Goal: Task Accomplishment & Management: Manage account settings

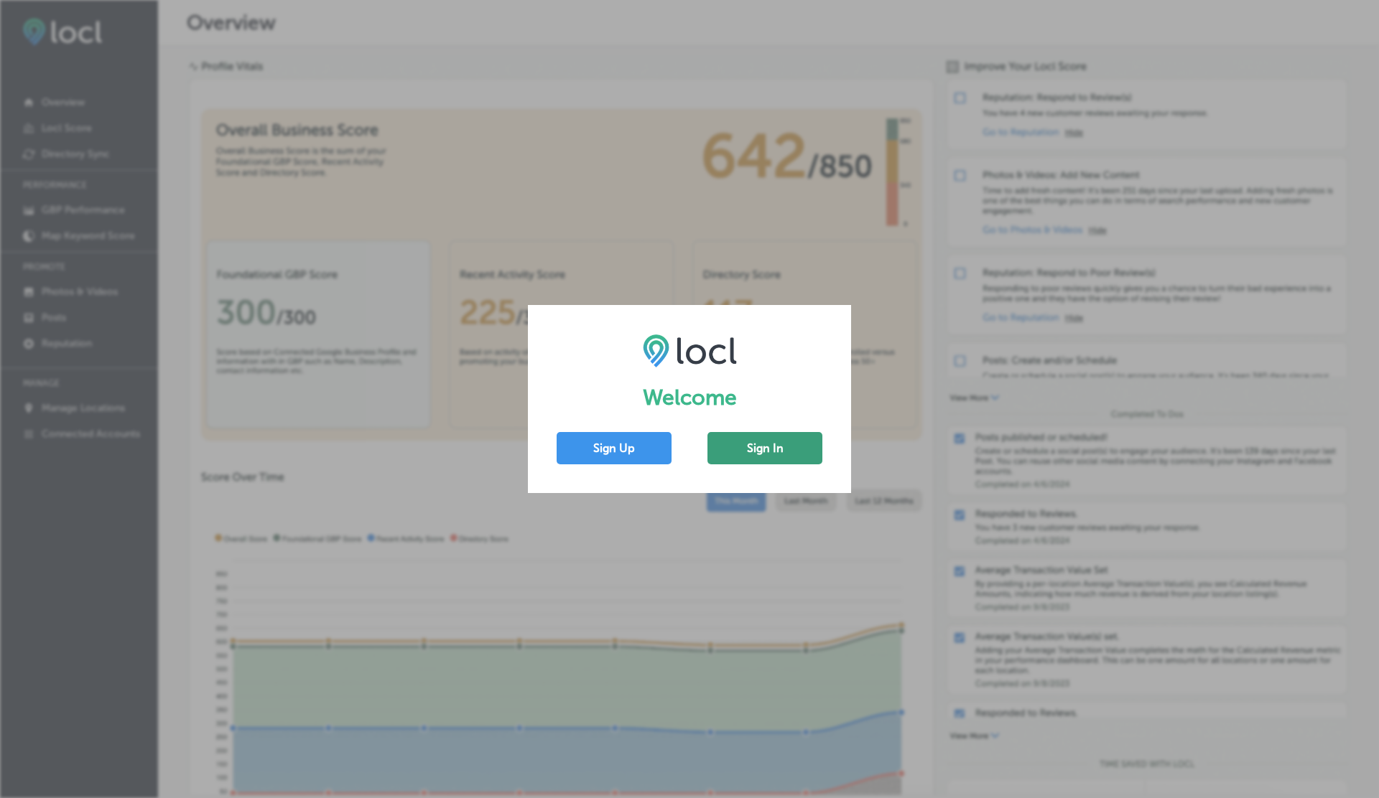
click at [752, 440] on button "Sign In" at bounding box center [764, 448] width 115 height 32
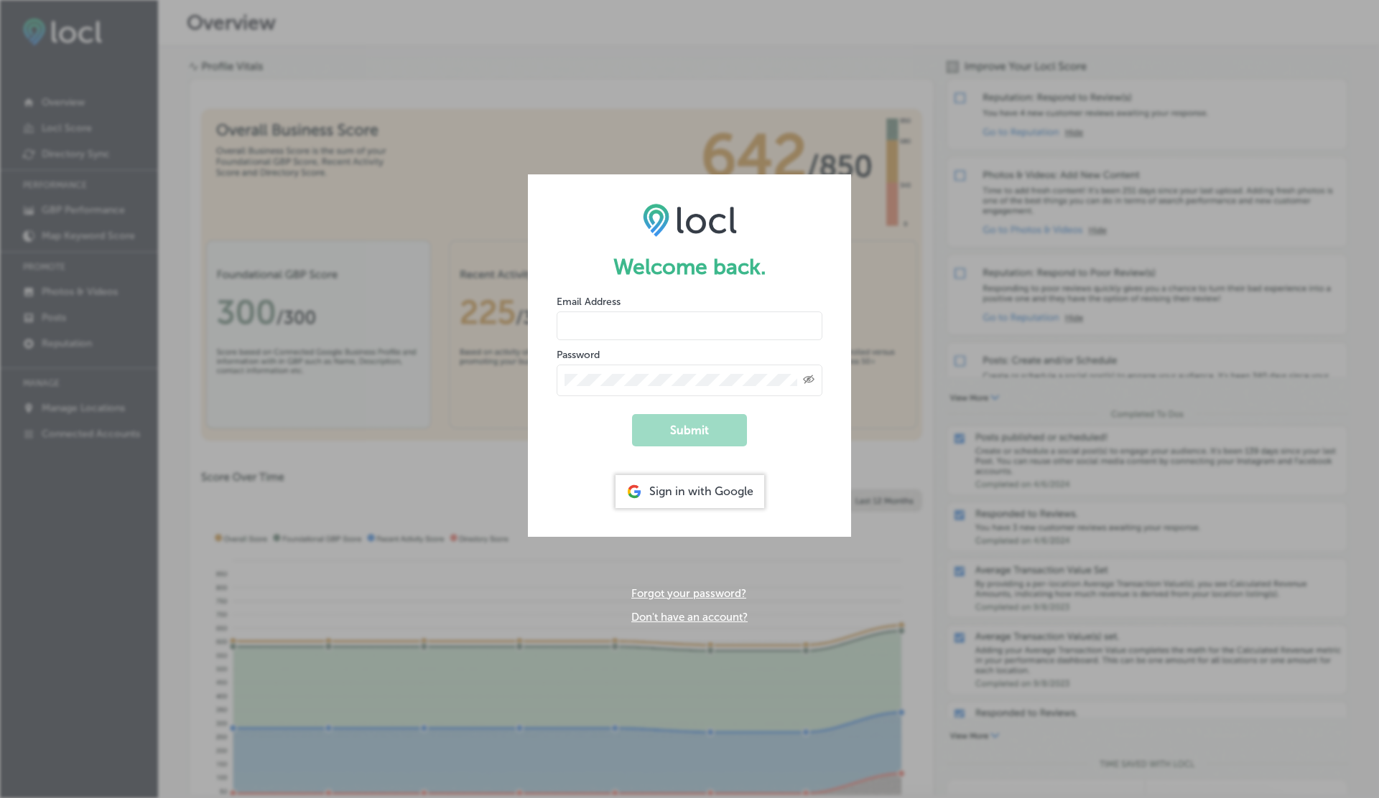
click at [583, 327] on input "email" at bounding box center [689, 326] width 266 height 29
type input "[EMAIL_ADDRESS][DOMAIN_NAME]"
click at [632, 414] on button "Submit" at bounding box center [689, 430] width 115 height 32
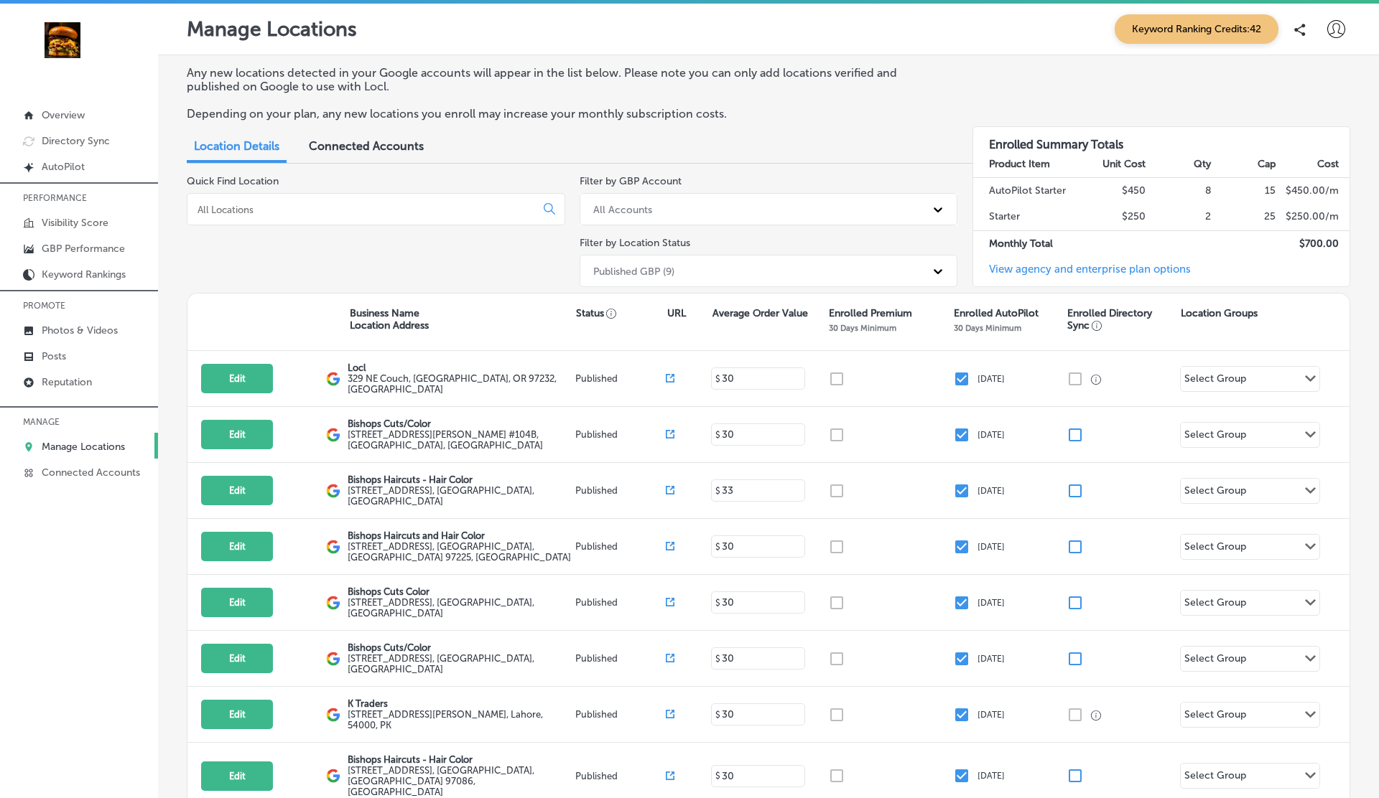
click at [392, 141] on span "Connected Accounts" at bounding box center [366, 146] width 115 height 14
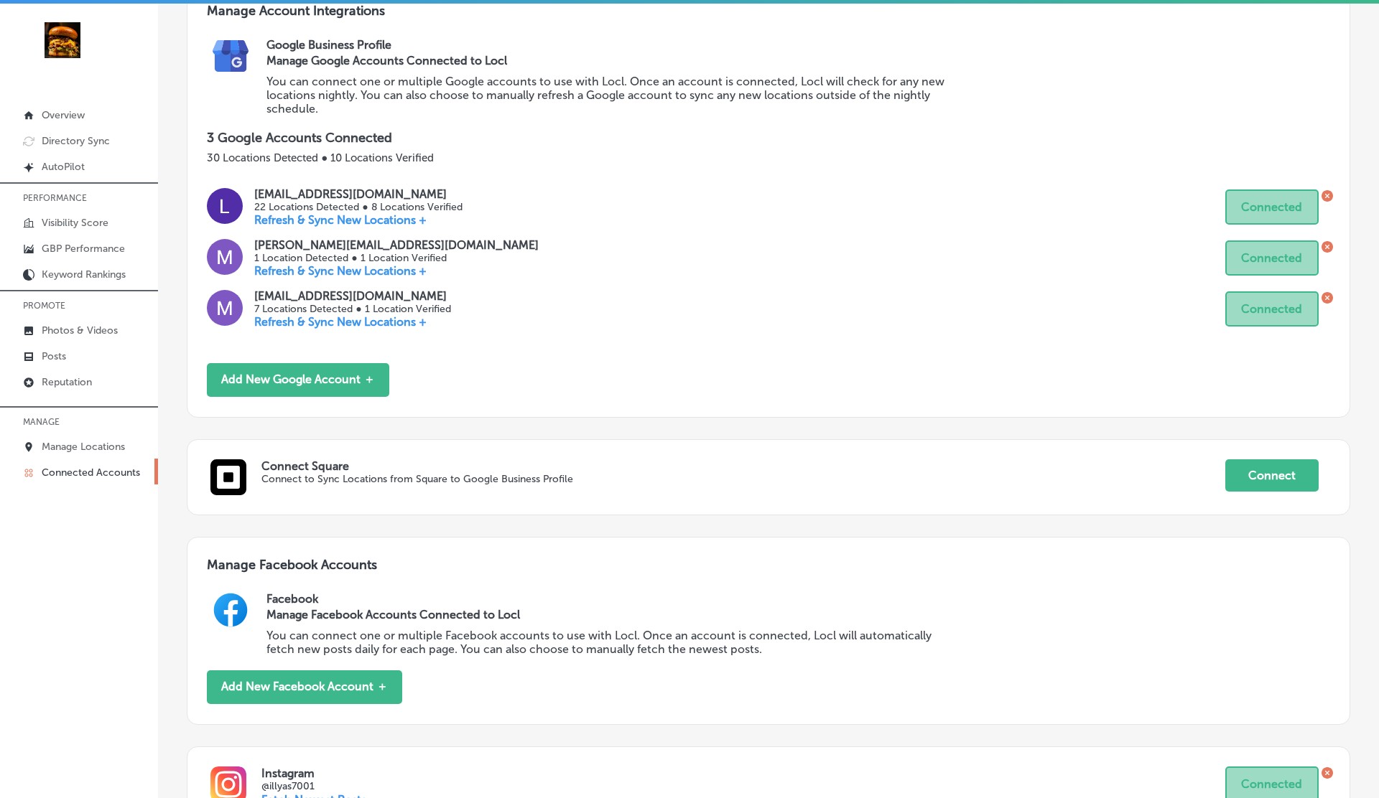
scroll to position [322, 0]
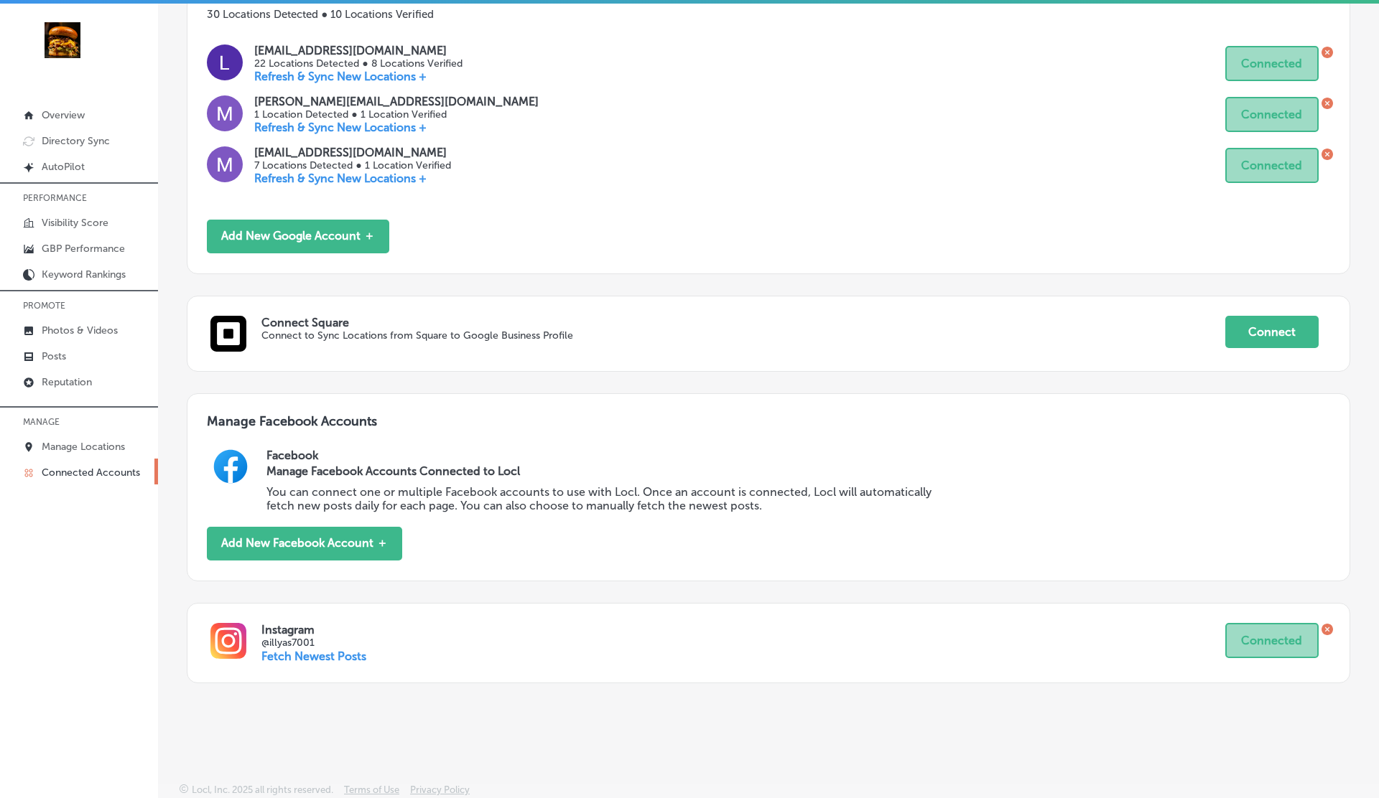
click at [1328, 626] on icon at bounding box center [1326, 629] width 11 height 11
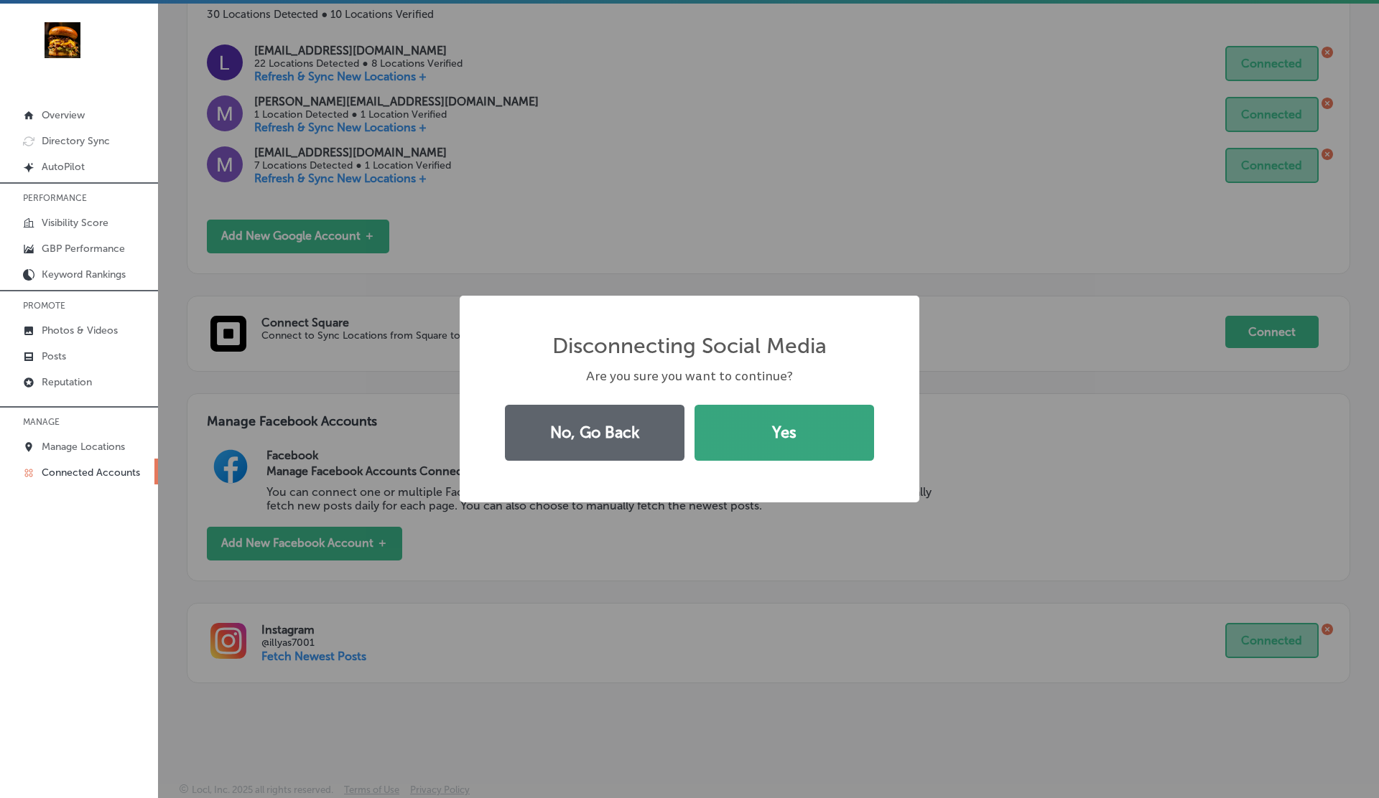
click at [773, 438] on button "Yes" at bounding box center [784, 433] width 180 height 56
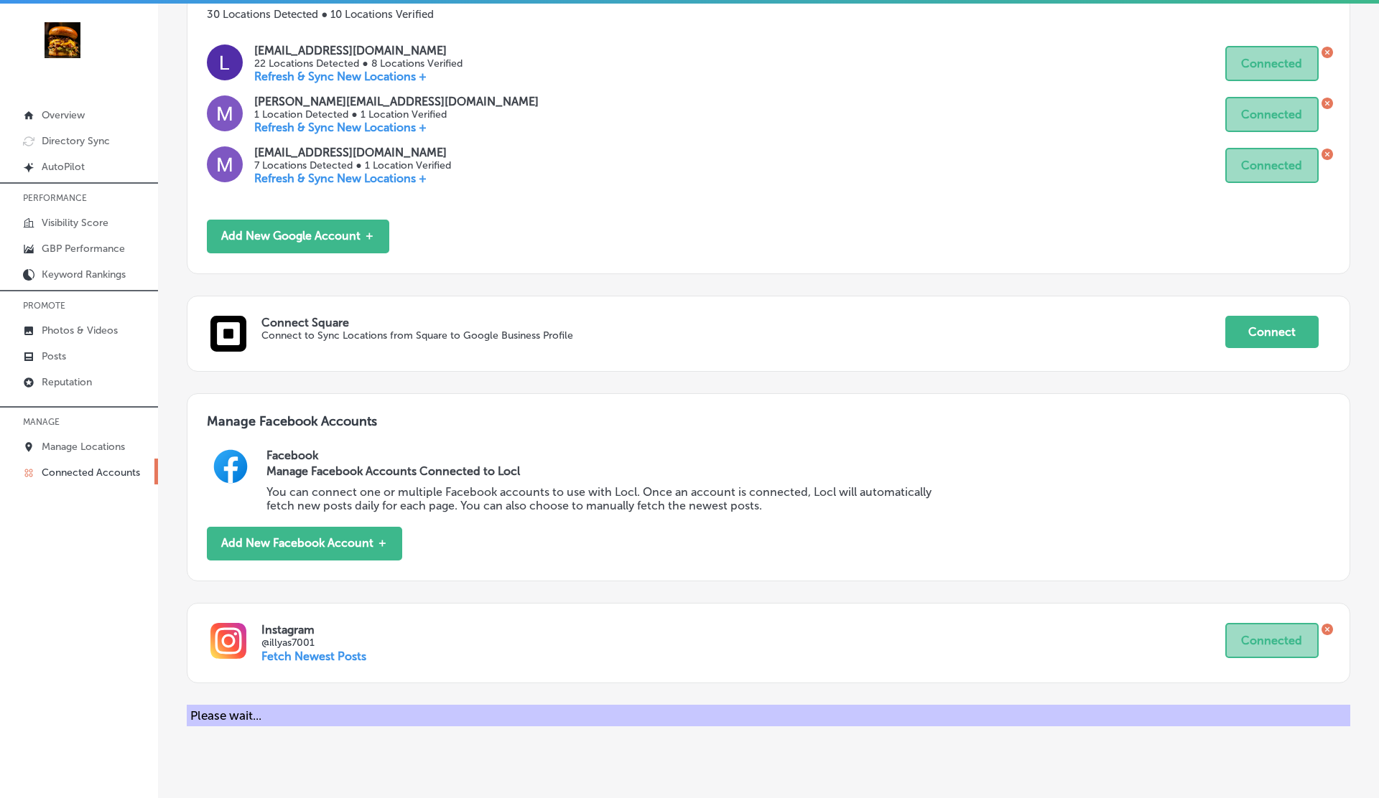
scroll to position [0, 0]
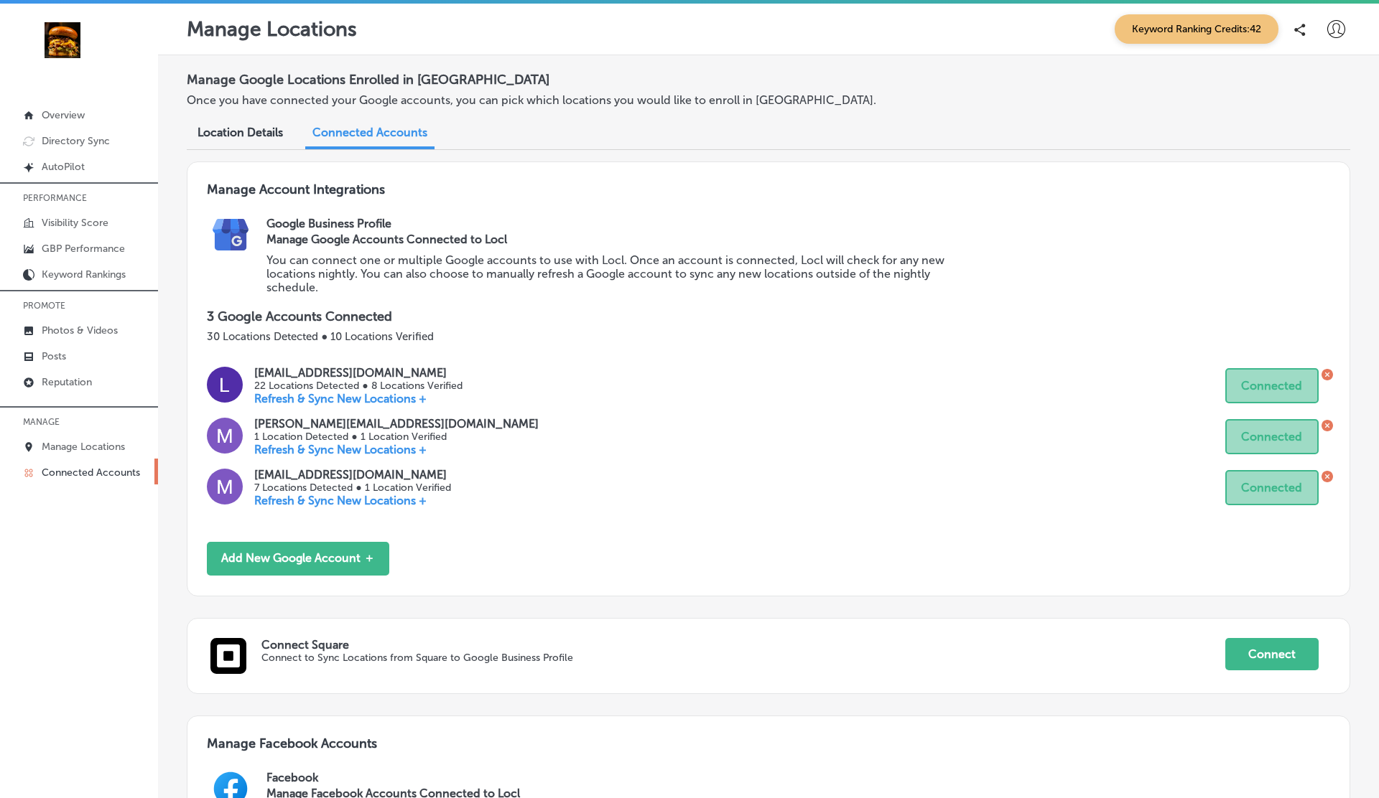
click at [1333, 35] on icon at bounding box center [1336, 29] width 18 height 18
click at [1301, 77] on p "My Account" at bounding box center [1315, 81] width 65 height 17
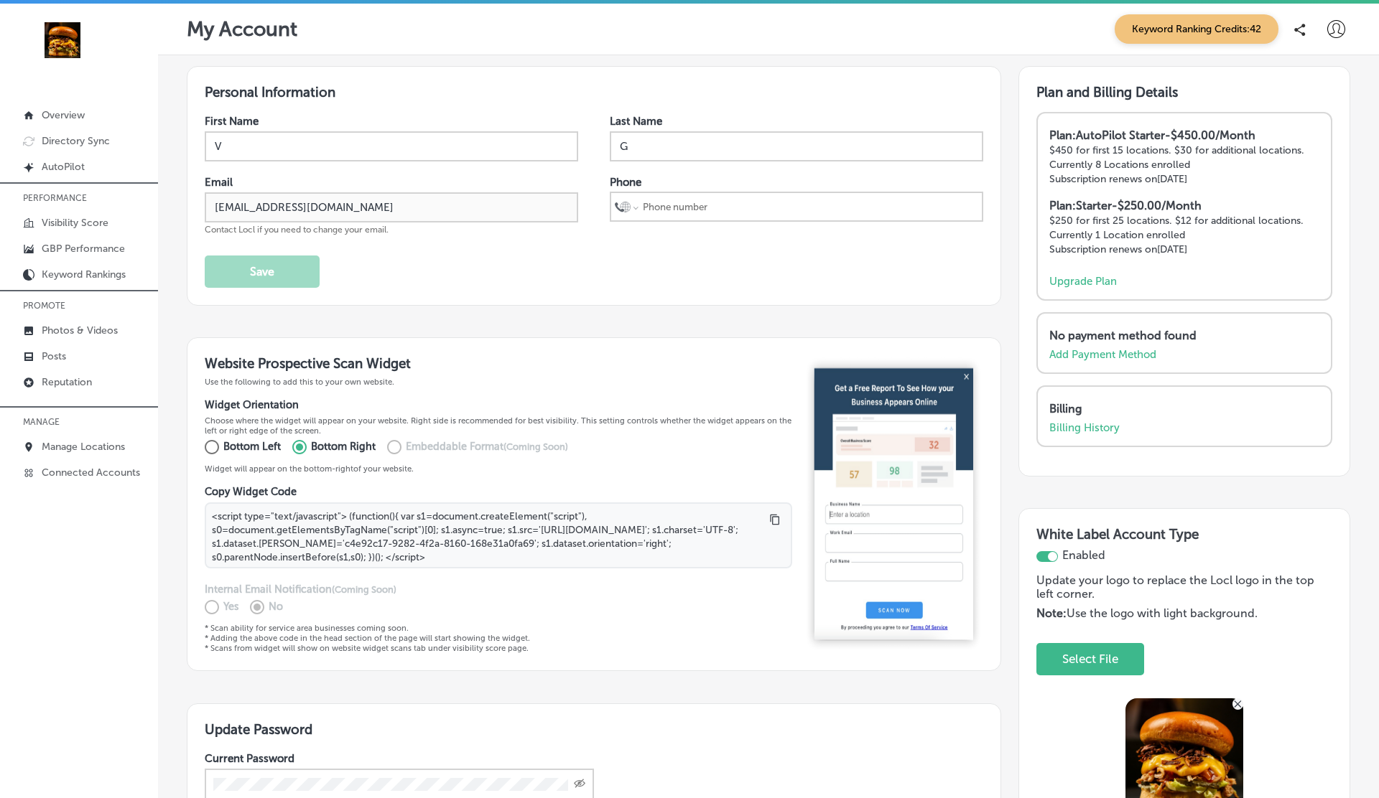
click at [1237, 699] on icon at bounding box center [1237, 704] width 11 height 11
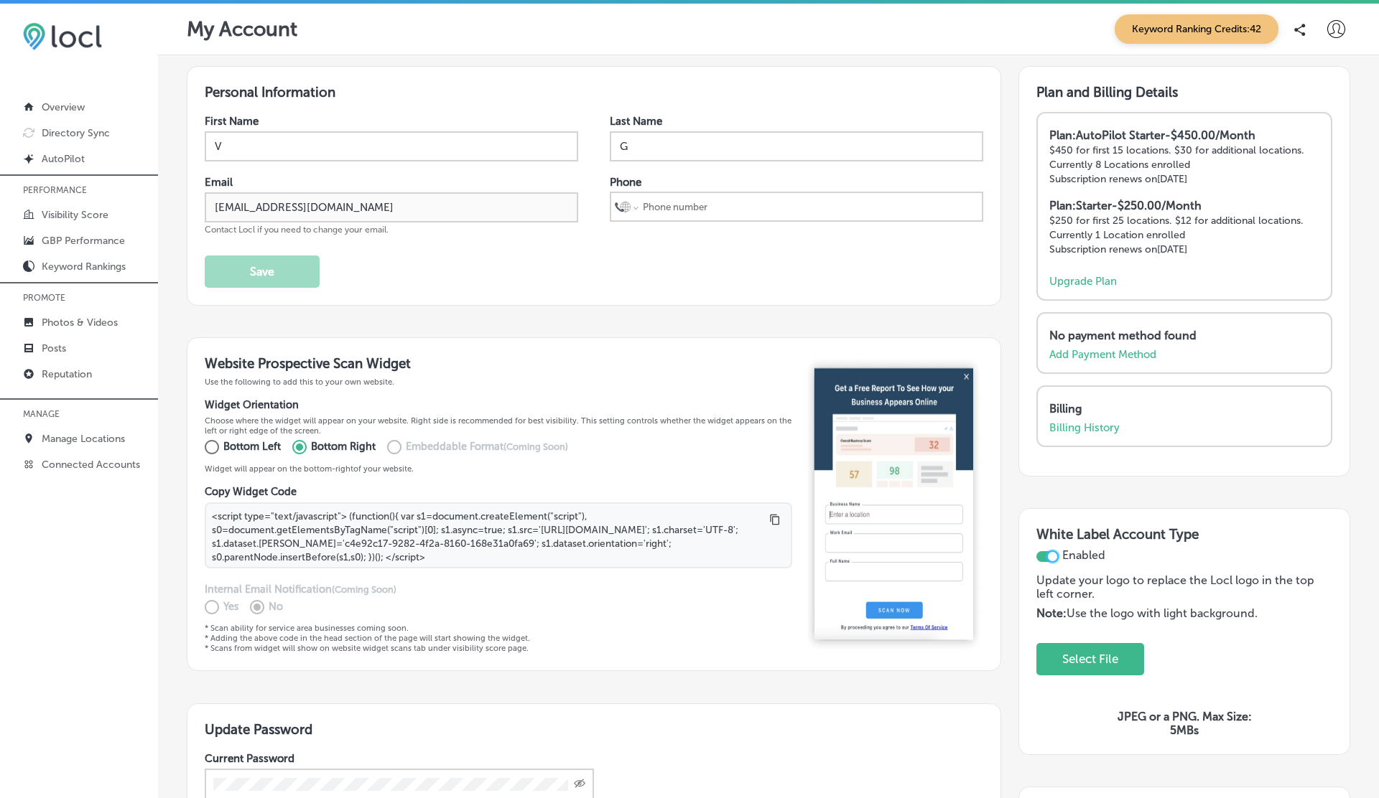
click at [1048, 552] on div at bounding box center [1052, 556] width 9 height 9
checkbox input "false"
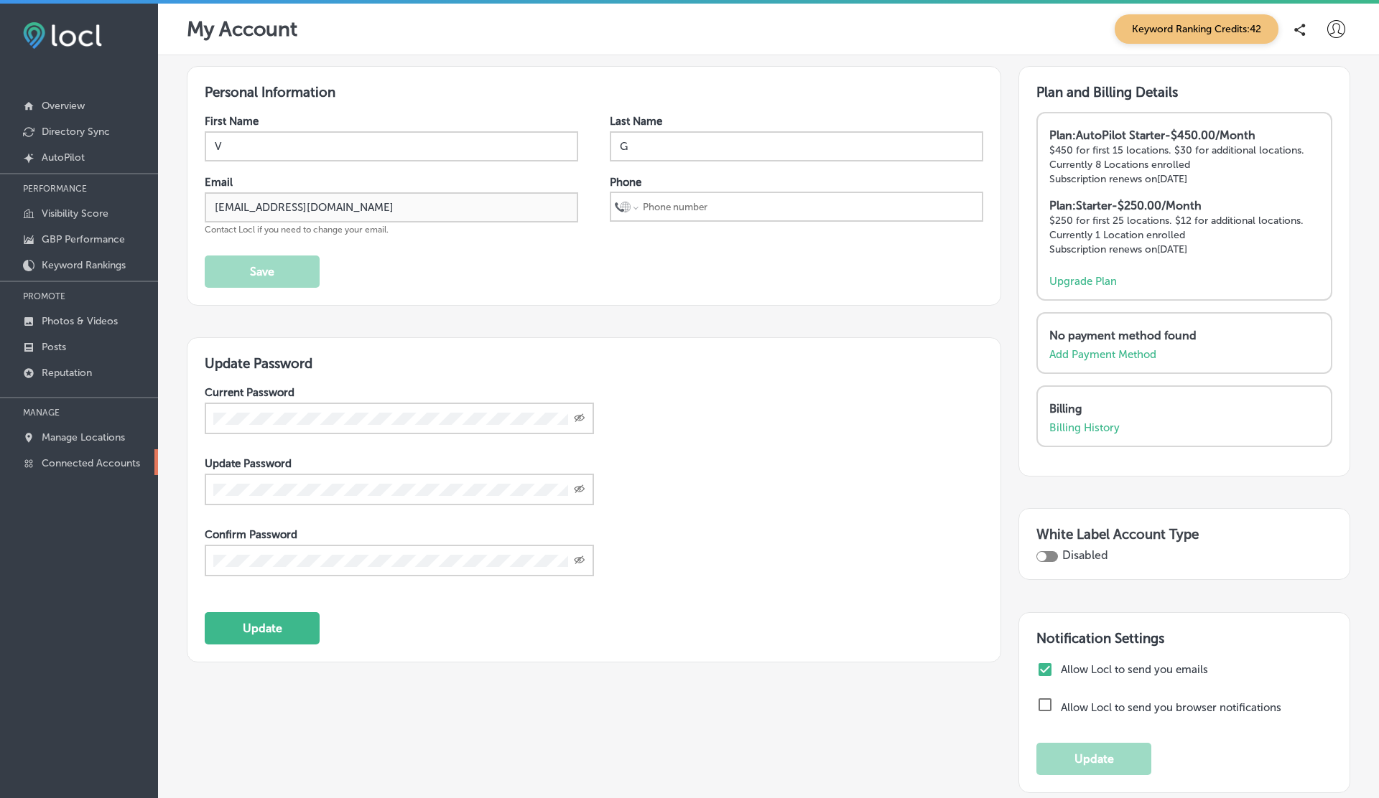
click at [102, 459] on p "Connected Accounts" at bounding box center [91, 463] width 98 height 12
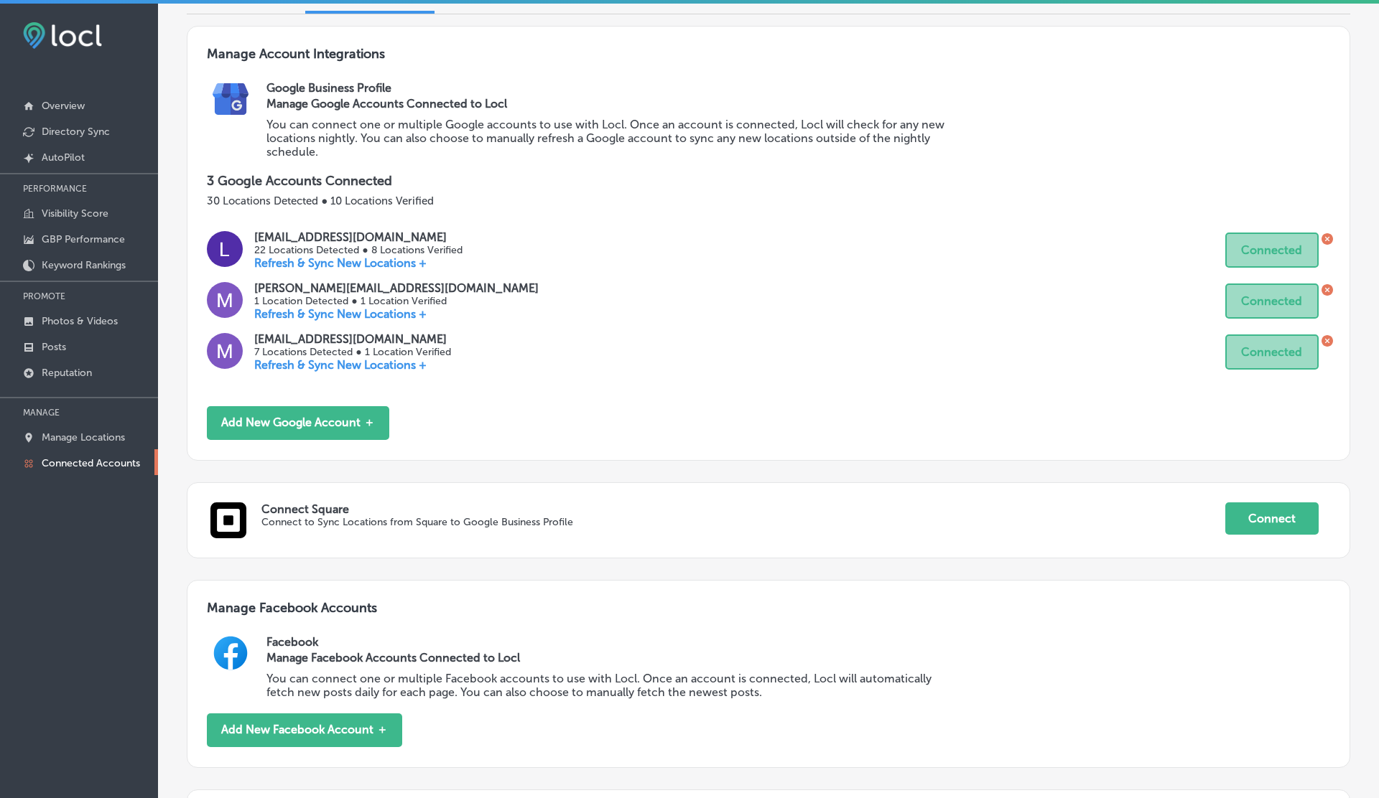
scroll to position [318, 0]
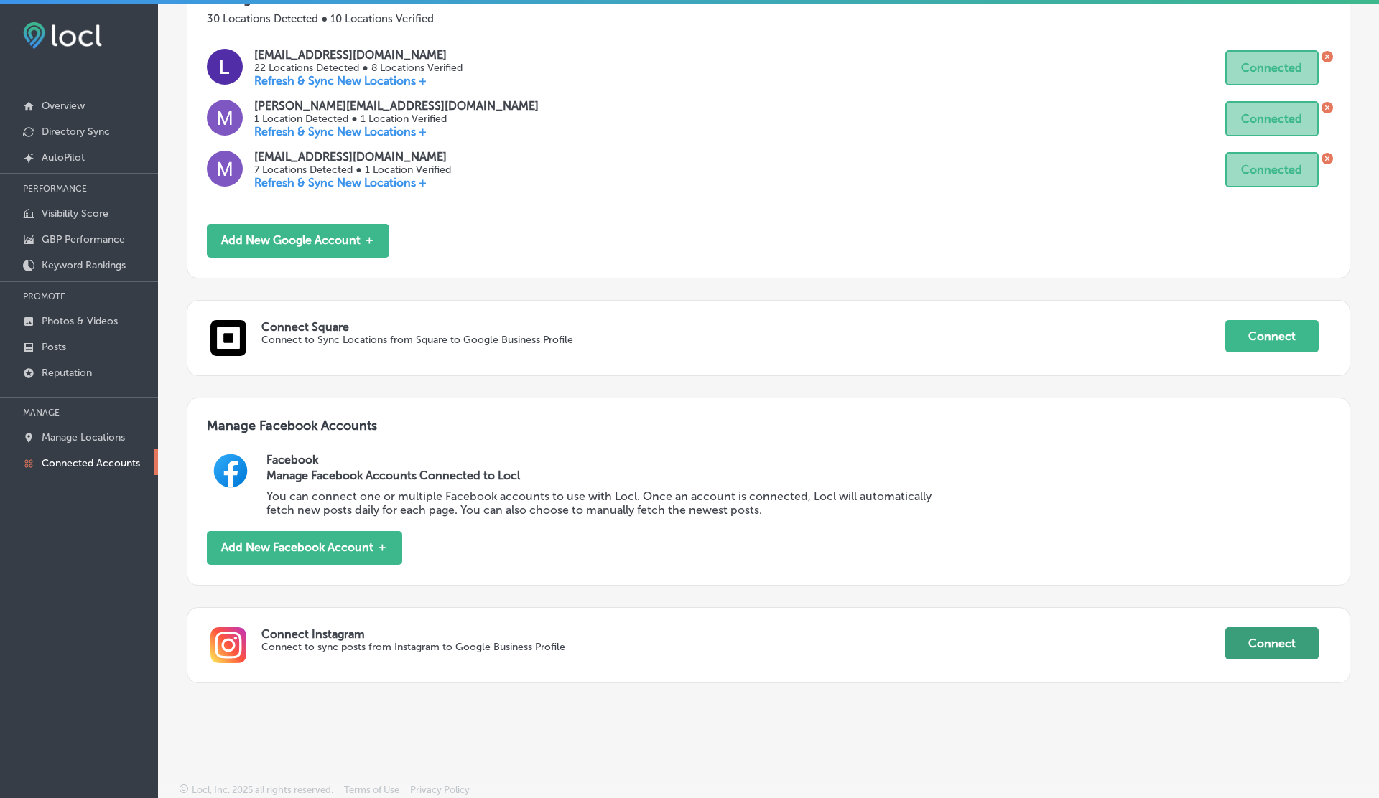
click at [1254, 642] on button "Connect" at bounding box center [1271, 644] width 93 height 32
